Goal: Task Accomplishment & Management: Use online tool/utility

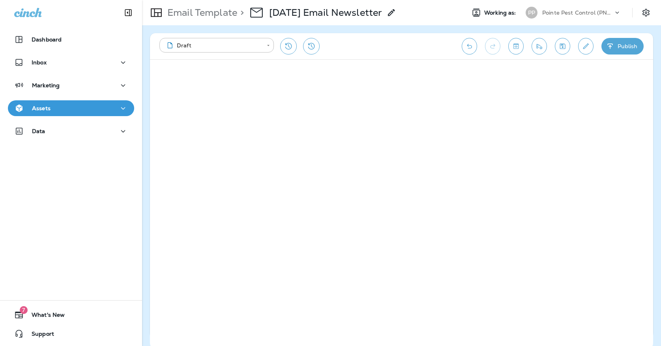
click at [563, 47] on icon "Save" at bounding box center [563, 46] width 6 height 6
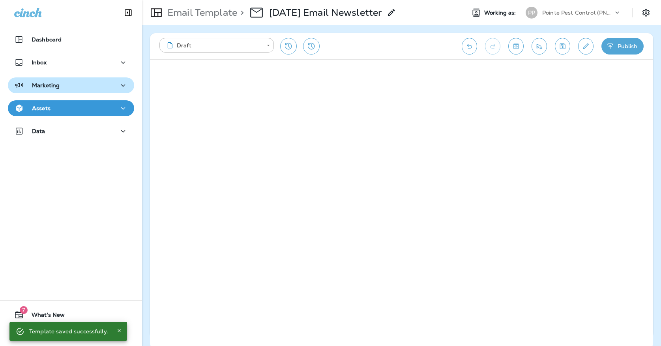
click at [56, 81] on div "Marketing" at bounding box center [36, 85] width 45 height 10
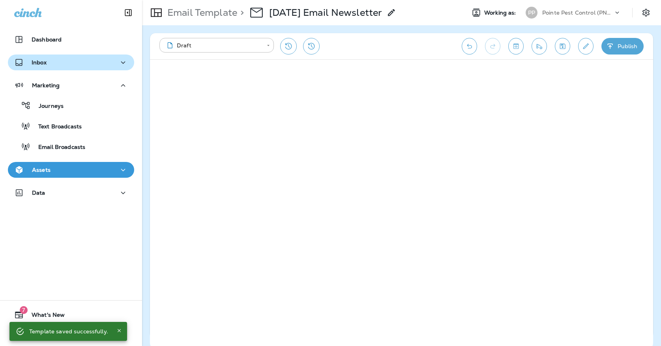
click at [54, 66] on div "Inbox" at bounding box center [71, 63] width 114 height 10
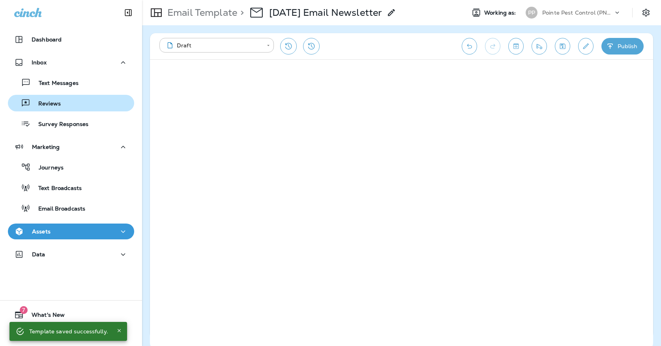
click at [61, 109] on div "Reviews" at bounding box center [36, 103] width 50 height 12
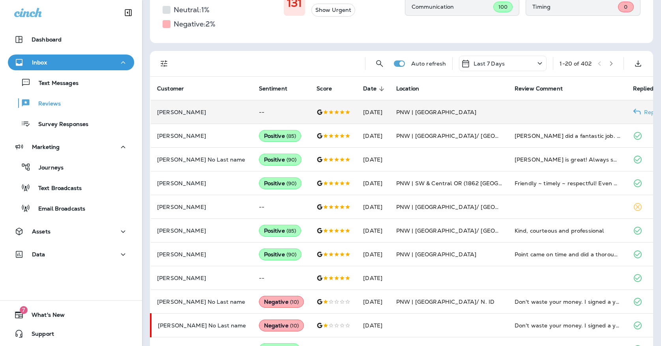
scroll to position [131, 0]
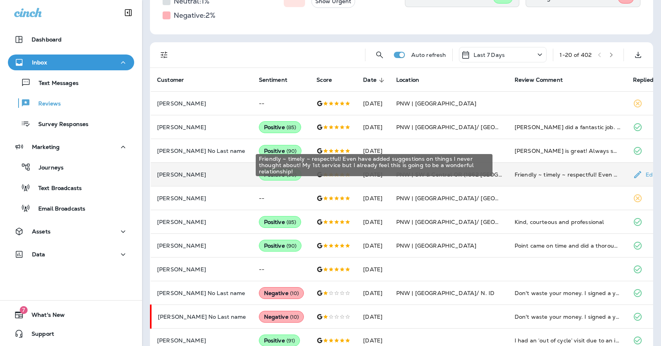
click at [517, 170] on div "Friendly ~ timely ~ respectful! Even have added suggestions on things I never t…" at bounding box center [568, 174] width 106 height 8
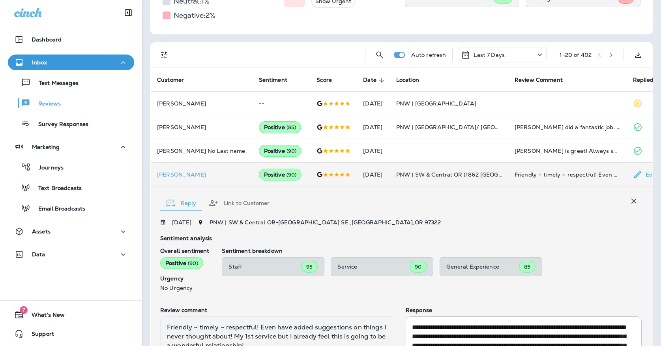
scroll to position [202, 0]
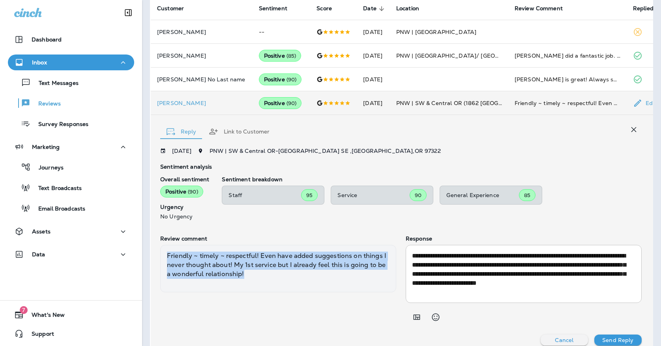
drag, startPoint x: 260, startPoint y: 270, endPoint x: 164, endPoint y: 250, distance: 97.5
click at [164, 250] on div "Friendly ~ timely ~ respectful! Even have added suggestions on things I never t…" at bounding box center [278, 268] width 236 height 47
copy div "Friendly ~ timely ~ respectful! Even have added suggestions on things I never t…"
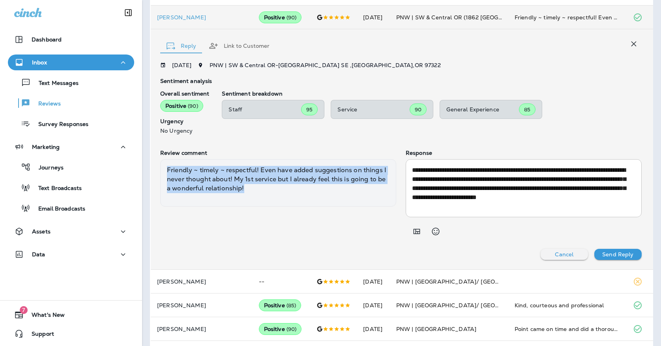
scroll to position [256, 0]
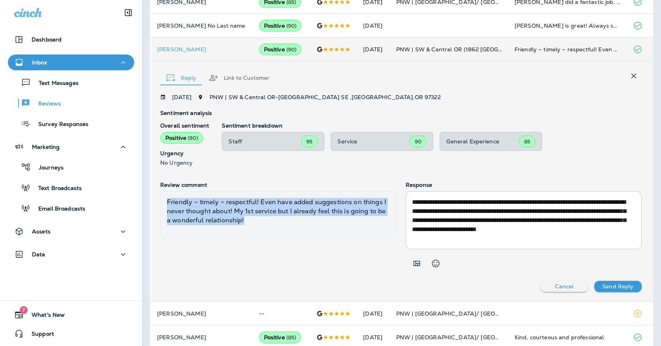
click at [555, 283] on p "Cancel" at bounding box center [564, 286] width 19 height 6
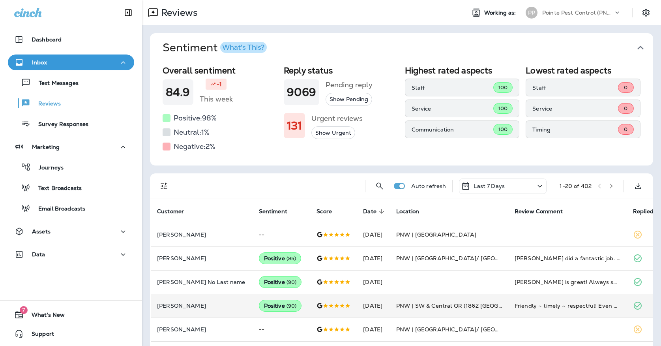
scroll to position [0, 0]
click at [608, 182] on button "button" at bounding box center [611, 186] width 12 height 12
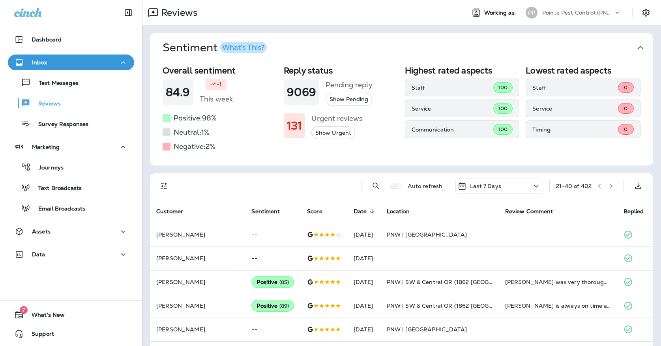
click at [614, 188] on button "button" at bounding box center [611, 186] width 12 height 12
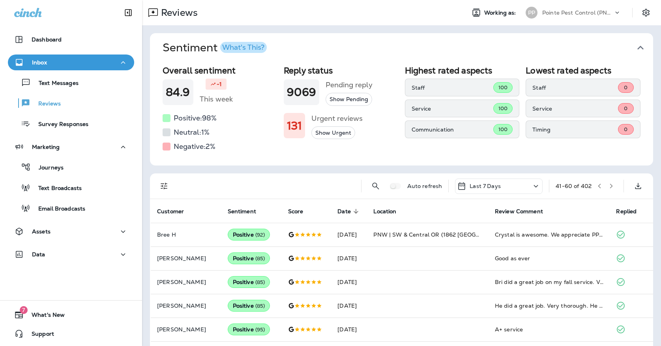
click at [612, 186] on icon "button" at bounding box center [611, 186] width 6 height 6
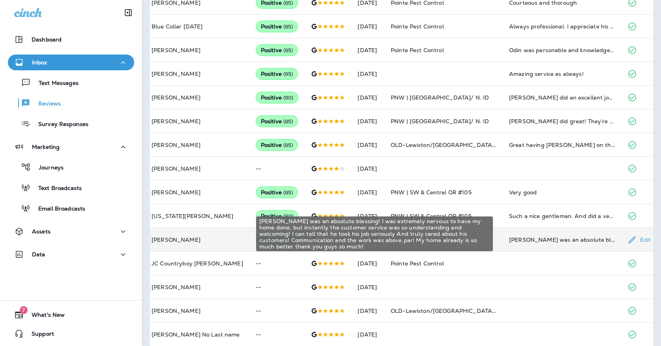
scroll to position [349, 0]
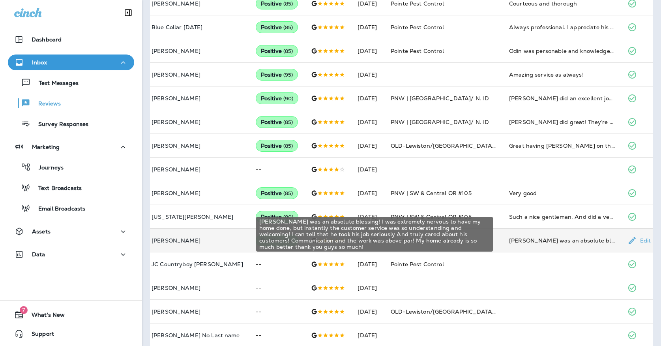
click at [515, 236] on div "[PERSON_NAME] was an absolute blessing! I was extremely nervous to have my home…" at bounding box center [562, 240] width 106 height 8
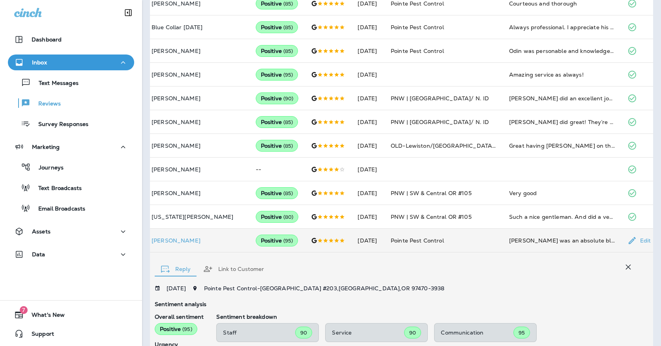
scroll to position [486, 0]
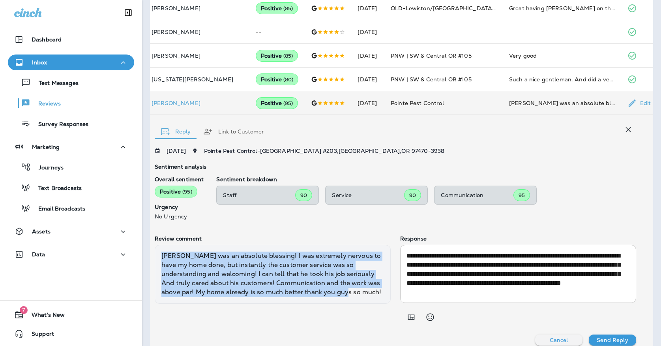
drag, startPoint x: 339, startPoint y: 281, endPoint x: 159, endPoint y: 245, distance: 183.4
click at [159, 245] on div "[PERSON_NAME] was an absolute blessing! I was extremely nervous to have my home…" at bounding box center [273, 274] width 236 height 58
copy div "[PERSON_NAME] was an absolute blessing! I was extremely nervous to have my home…"
click at [547, 335] on button "Cancel" at bounding box center [558, 339] width 47 height 11
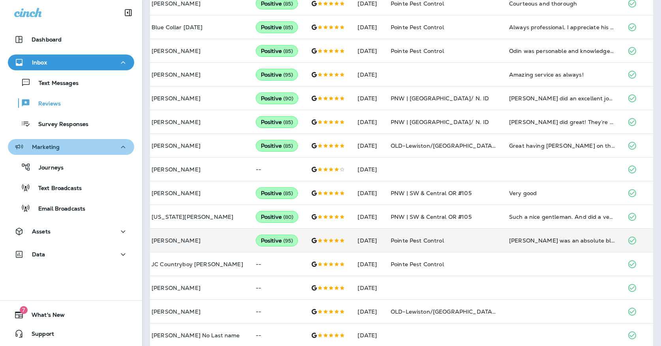
click at [78, 150] on div "Marketing" at bounding box center [71, 147] width 114 height 10
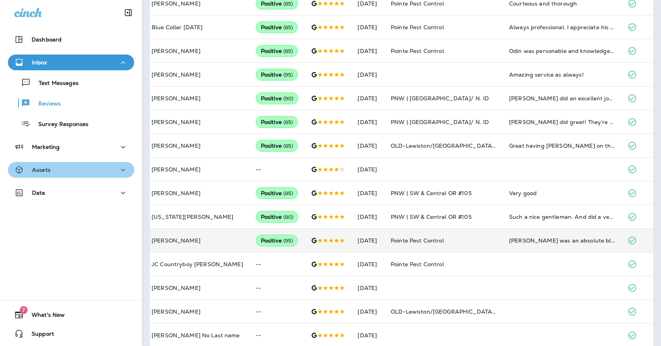
click at [76, 165] on div "Assets" at bounding box center [71, 170] width 114 height 10
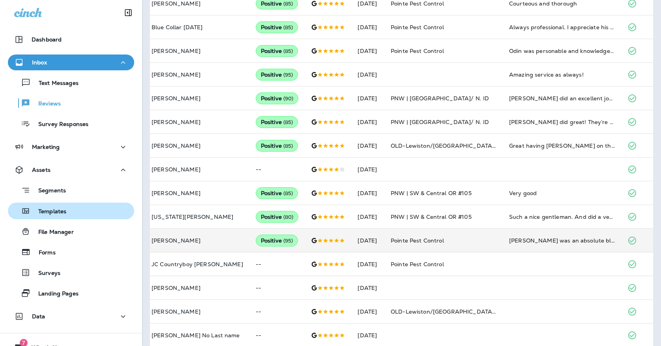
click at [75, 207] on div "Templates" at bounding box center [71, 211] width 120 height 12
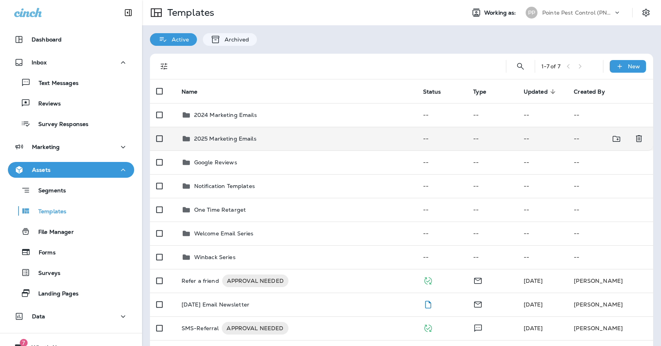
click at [239, 135] on div "2025 Marketing Emails" at bounding box center [225, 138] width 62 height 9
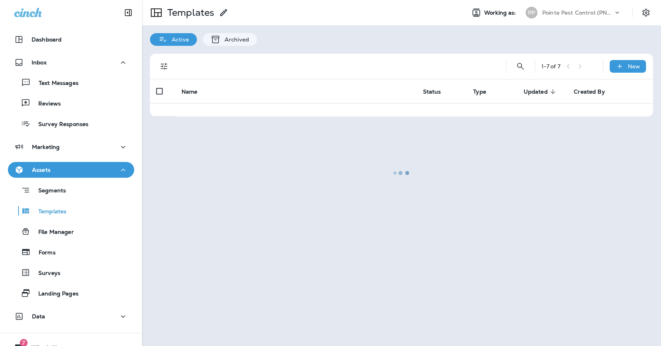
click at [239, 135] on div at bounding box center [401, 173] width 517 height 344
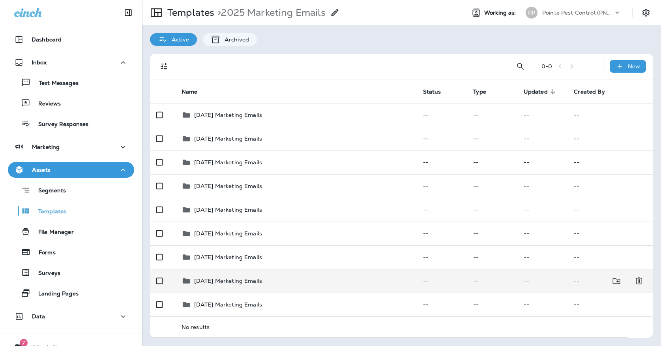
click at [230, 269] on td "[DATE] Marketing Emails" at bounding box center [295, 281] width 241 height 24
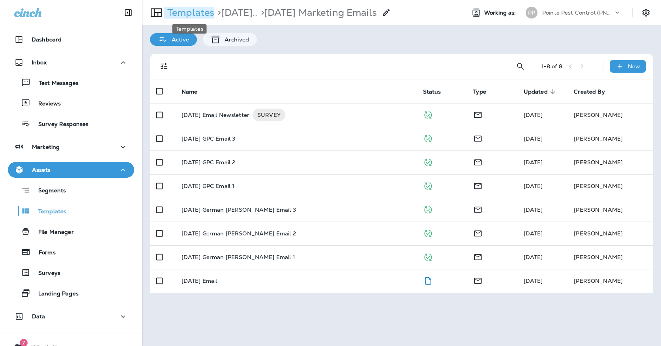
click at [185, 15] on p "Templates" at bounding box center [189, 13] width 50 height 12
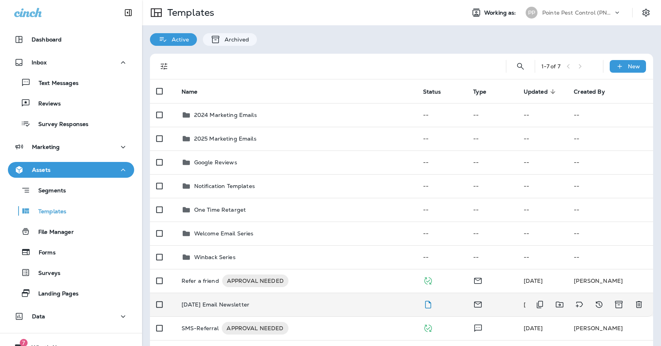
click at [214, 301] on p "[DATE] Email Newsletter" at bounding box center [216, 304] width 68 height 6
